Goal: Information Seeking & Learning: Learn about a topic

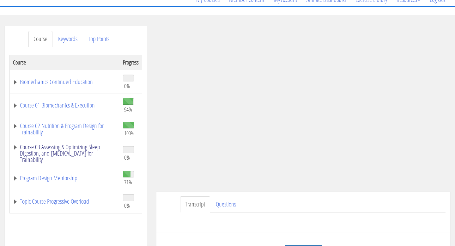
scroll to position [98, 0]
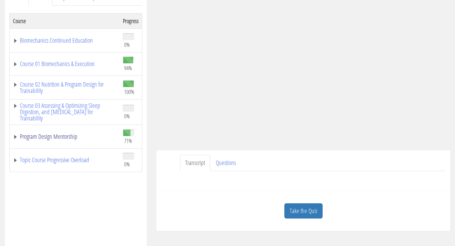
click at [21, 138] on link "Program Design Mentorship" at bounding box center [65, 136] width 104 height 6
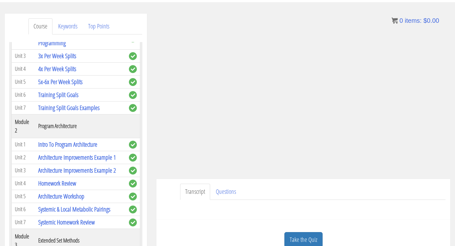
scroll to position [62, 0]
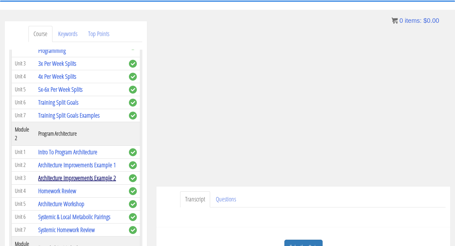
click at [80, 176] on link "Architecture Improvements Example 2" at bounding box center [77, 177] width 78 height 9
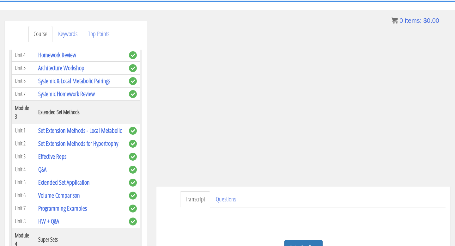
scroll to position [358, 0]
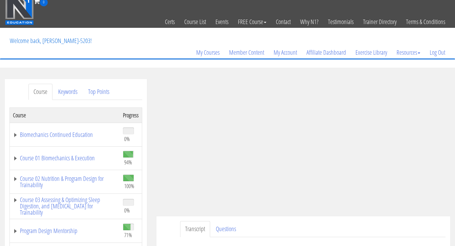
scroll to position [66, 0]
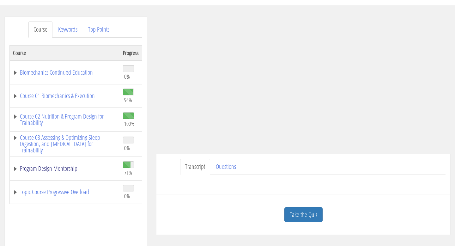
click at [16, 171] on link "Program Design Mentorship" at bounding box center [65, 168] width 104 height 6
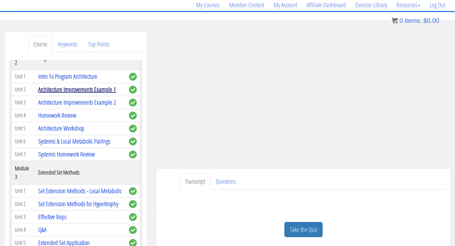
scroll to position [288, 0]
